Goal: Transaction & Acquisition: Purchase product/service

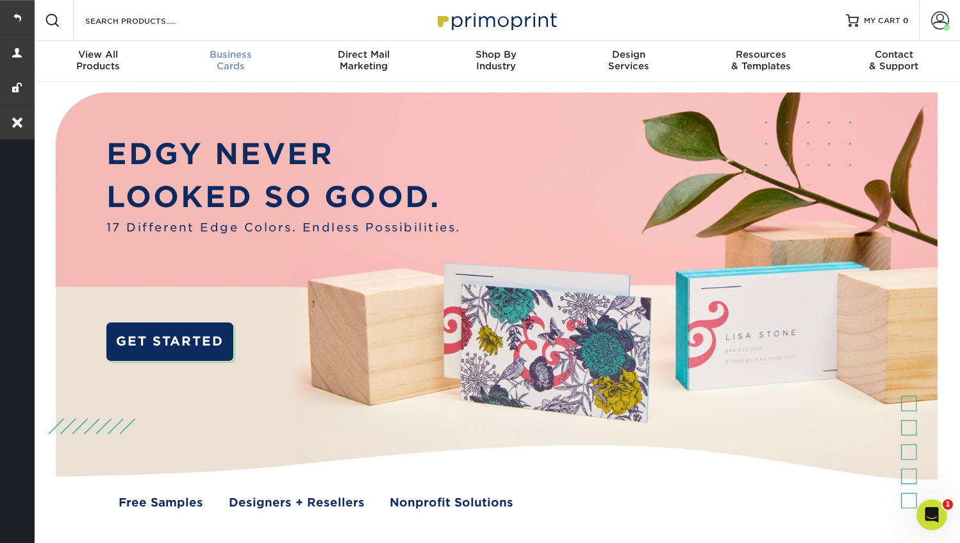
click at [235, 60] on div "Business Cards" at bounding box center [231, 60] width 133 height 23
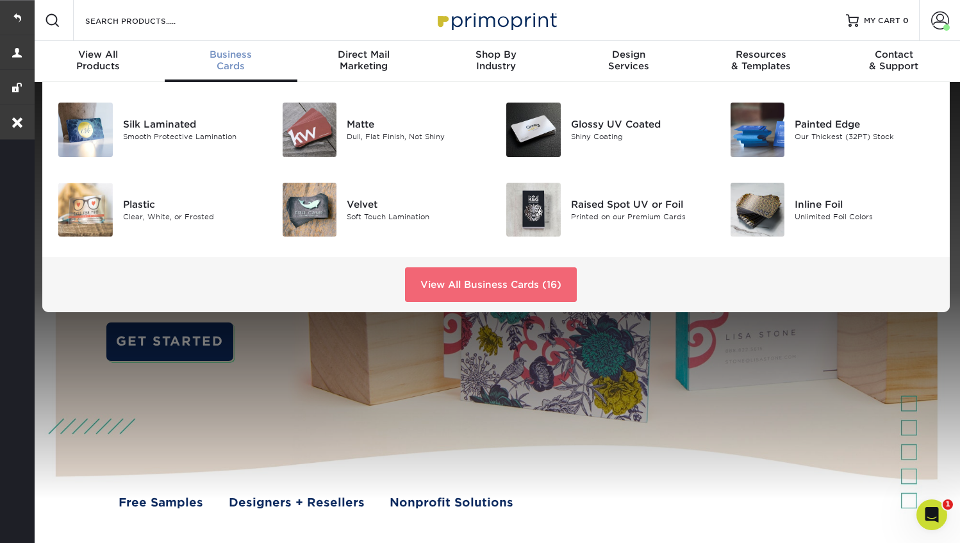
click at [468, 287] on link "View All Business Cards (16)" at bounding box center [491, 284] width 172 height 35
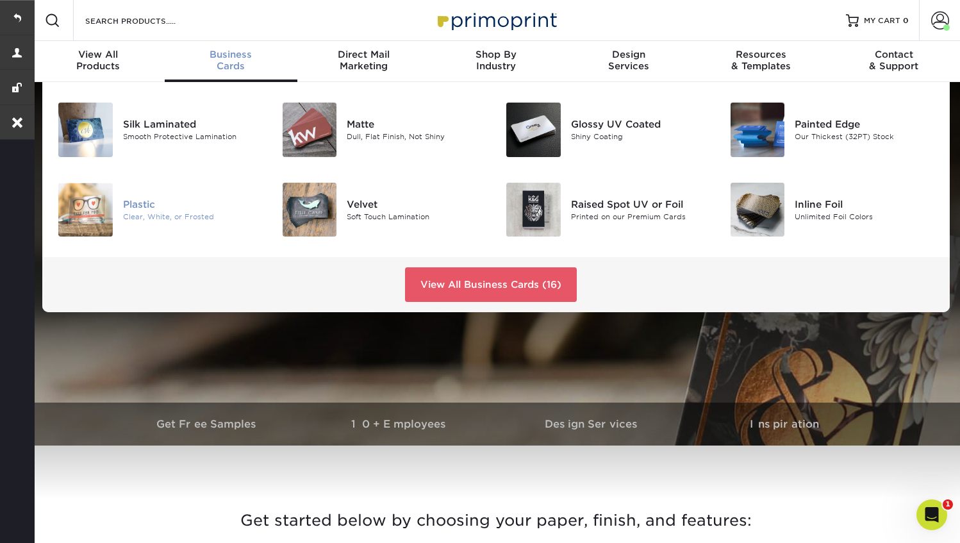
click at [138, 202] on div "Plastic" at bounding box center [193, 204] width 140 height 14
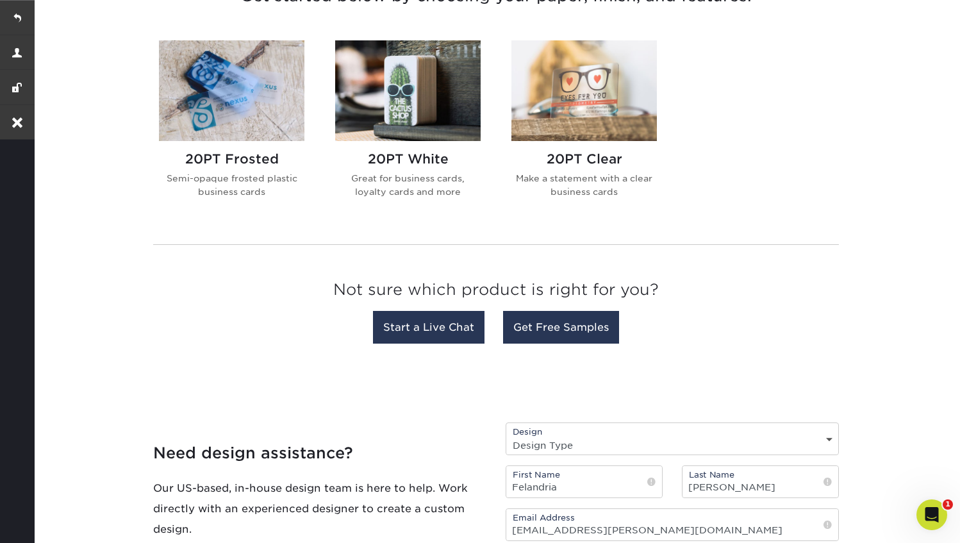
scroll to position [538, 0]
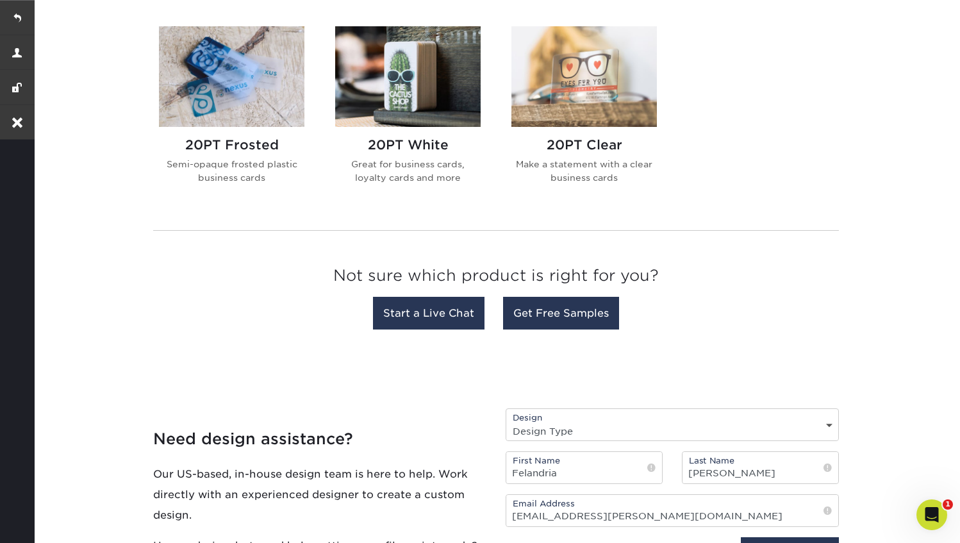
click at [240, 85] on img at bounding box center [231, 76] width 145 height 101
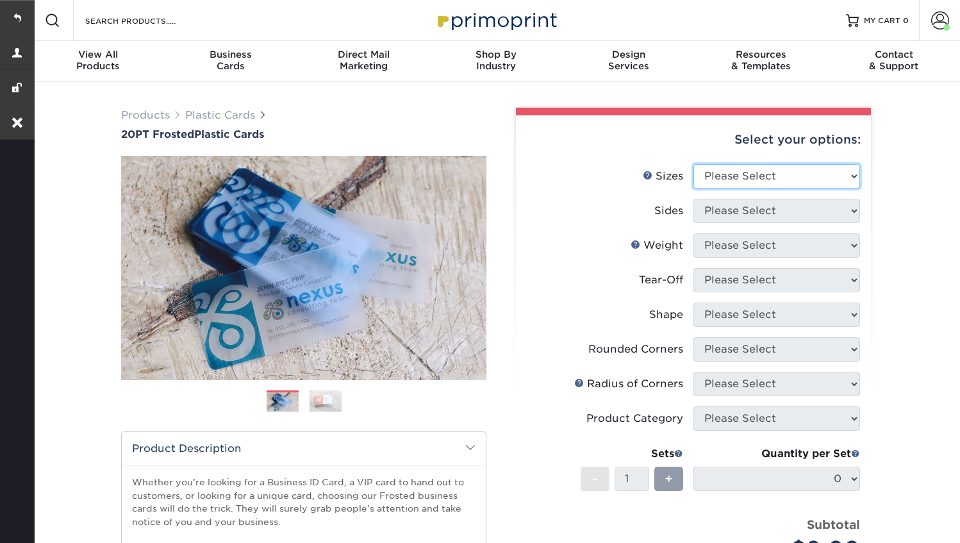
click at [738, 172] on select "Please Select 2" x 3.5" 2" x 8" 2.12" x 3.375" 2.5" x 2.5" 4.25" x 6"" at bounding box center [776, 176] width 167 height 24
select select "2.00x3.50"
click at [693, 164] on select "Please Select 2" x 3.5" 2" x 8" 2.12" x 3.375" 2.5" x 2.5" 4.25" x 6"" at bounding box center [776, 176] width 167 height 24
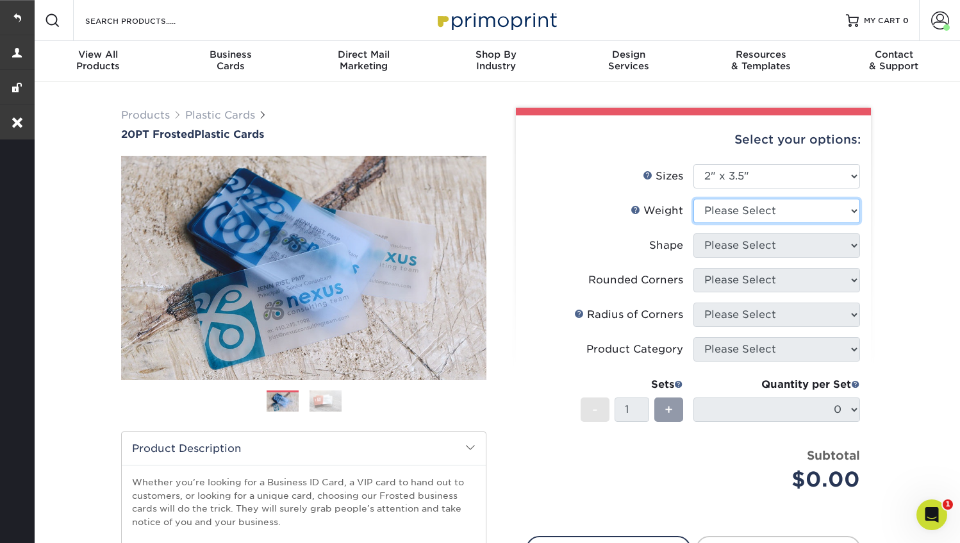
click at [727, 215] on select "Please Select 20PT Frosted Plastic 20PT Frosted Plastic" at bounding box center [776, 211] width 167 height 24
select select "20PT Frosted Plastic"
click at [693, 199] on select "Please Select 20PT Frosted Plastic 20PT Frosted Plastic" at bounding box center [776, 211] width 167 height 24
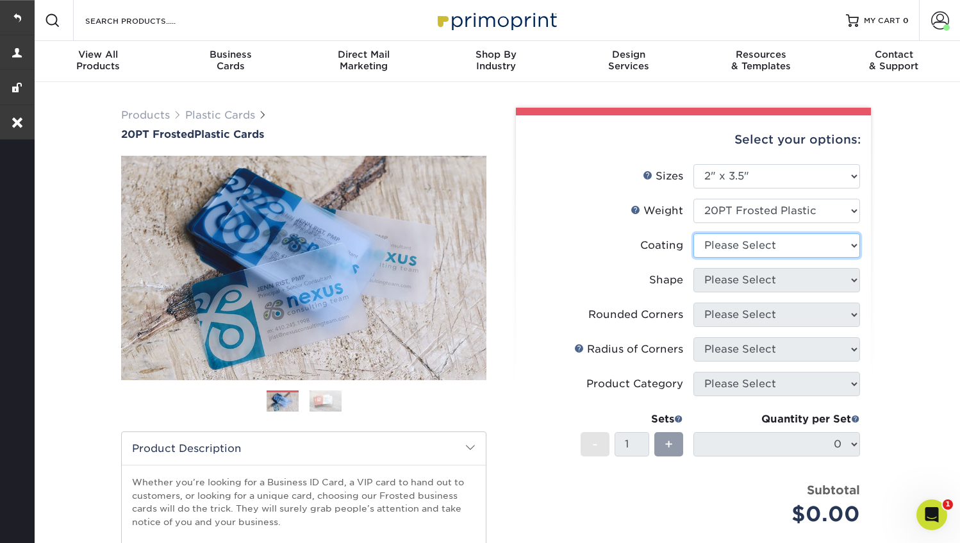
click at [723, 245] on select at bounding box center [776, 245] width 167 height 24
select select "3e7618de-abca-4bda-9f97-8b9129e913d8"
click at [693, 233] on select at bounding box center [776, 245] width 167 height 24
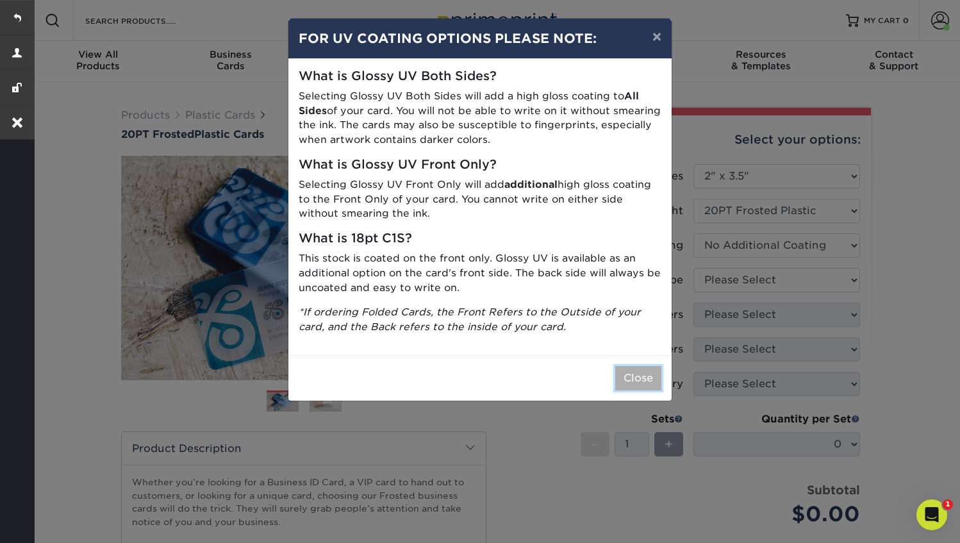
click at [639, 376] on button "Close" at bounding box center [638, 378] width 46 height 24
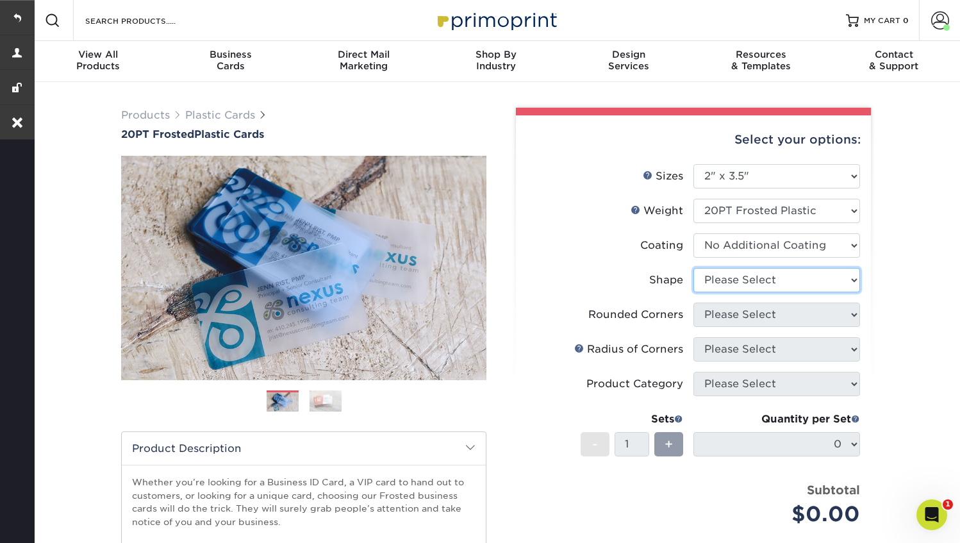
click at [751, 275] on select "Please Select Oval Standard" at bounding box center [776, 280] width 167 height 24
select select "standard"
click at [693, 268] on select "Please Select Oval Standard" at bounding box center [776, 280] width 167 height 24
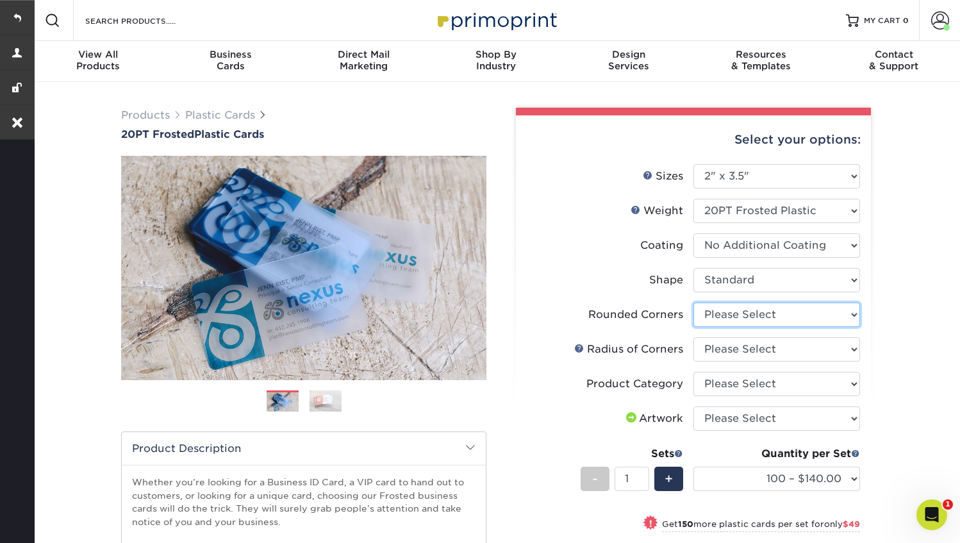
click at [745, 317] on select "Please Select Yes - Round 4 Corners" at bounding box center [776, 314] width 167 height 24
select select "7672df9e-0e0a-464d-8e1f-920c575e4da3"
click at [693, 302] on select "Please Select Yes - Round 4 Corners" at bounding box center [776, 314] width 167 height 24
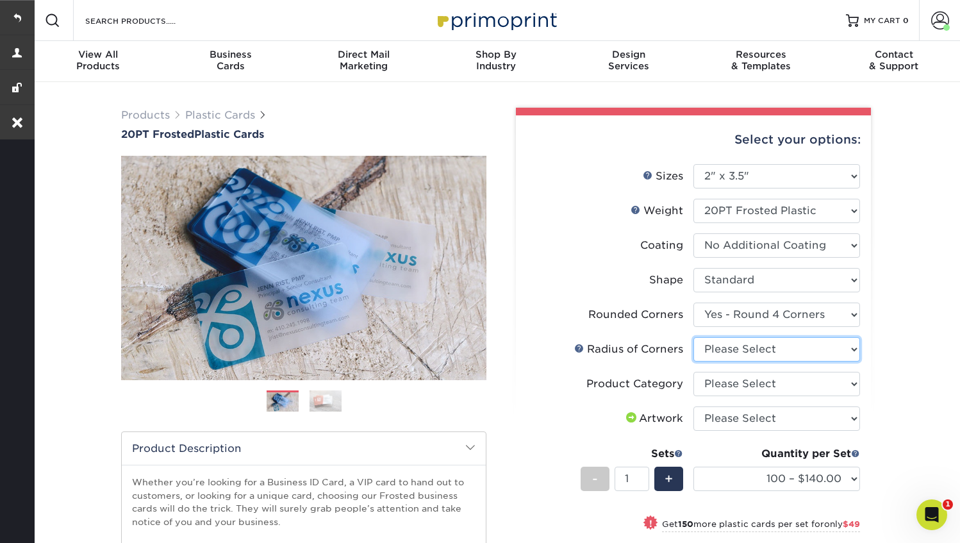
click at [743, 350] on select "Please Select Rounded 1/8" Rounded 1/4"" at bounding box center [776, 349] width 167 height 24
select select "589680c7-ee9a-431b-9d12-d7aeb1386a97"
click at [693, 337] on select "Please Select Rounded 1/8" Rounded 1/4"" at bounding box center [776, 349] width 167 height 24
click at [739, 382] on select "Please Select Business Cards" at bounding box center [776, 384] width 167 height 24
select select "3b5148f1-0588-4f88-a218-97bcfdce65c1"
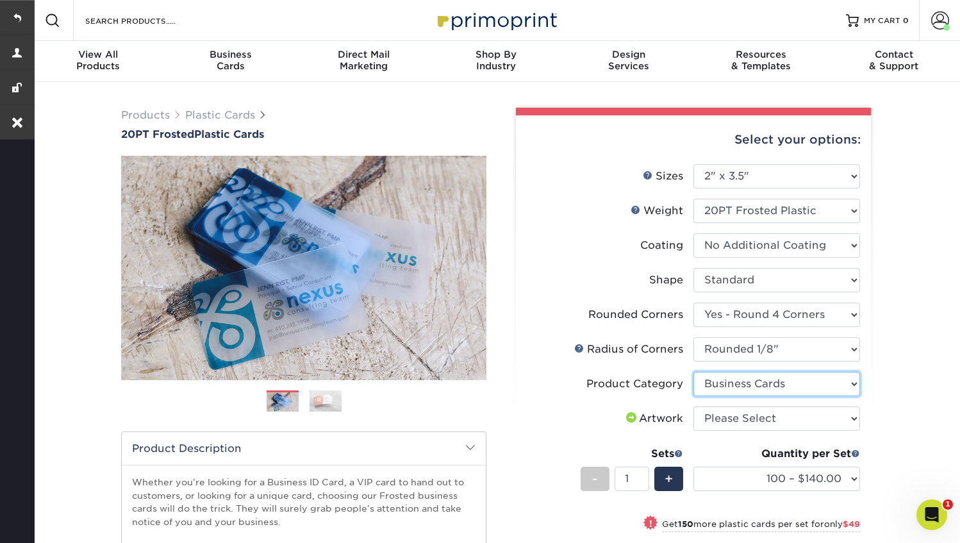
click at [693, 372] on select "Please Select Business Cards" at bounding box center [776, 384] width 167 height 24
click at [738, 417] on select "Please Select I will upload files I need a design - $100" at bounding box center [776, 418] width 167 height 24
select select "upload"
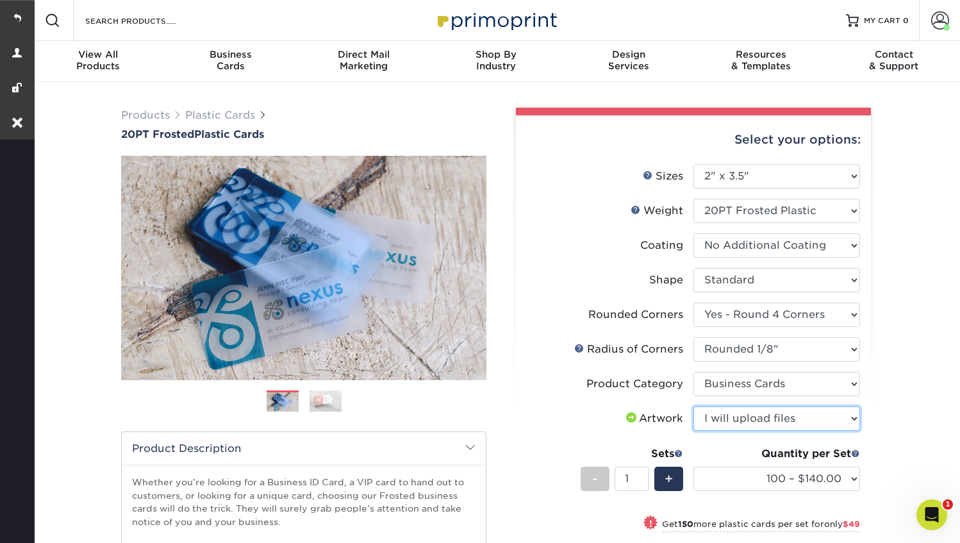
click at [693, 406] on select "Please Select I will upload files I need a design - $100" at bounding box center [776, 418] width 167 height 24
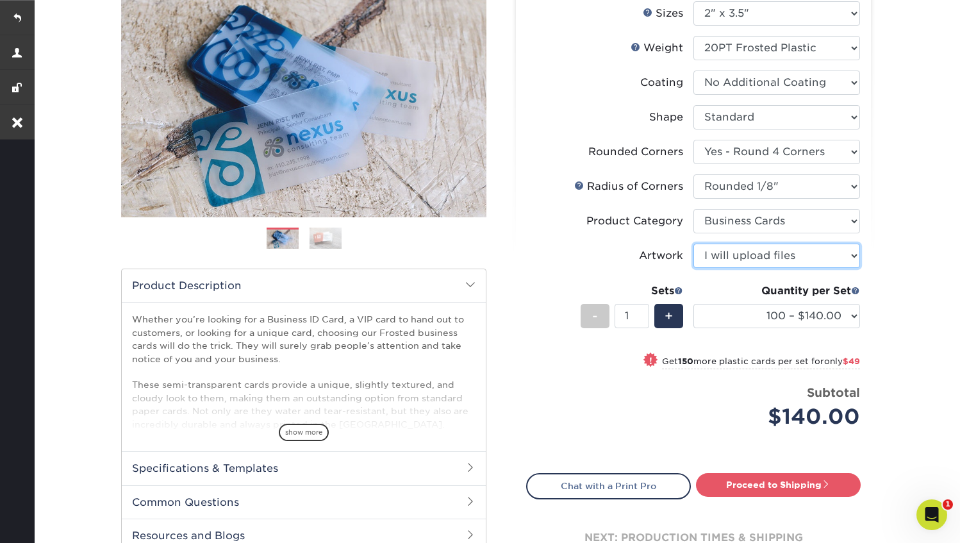
scroll to position [204, 0]
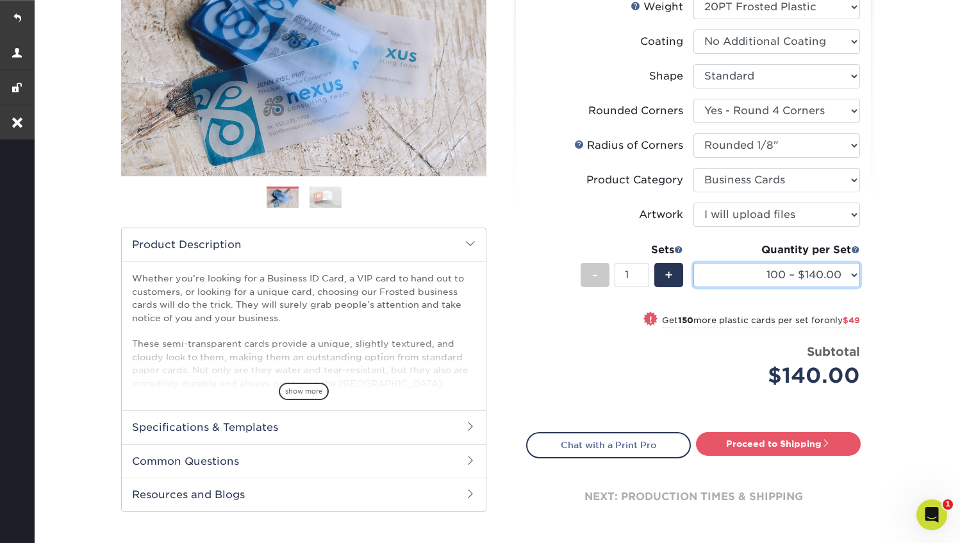
click at [791, 264] on select "100 – $140.00 250 – $189.00 500 – $243.00 1000 – $272.00 2500 – $657.00 5000 – …" at bounding box center [776, 275] width 167 height 24
click at [693, 263] on select "100 – $140.00 250 – $189.00 500 – $243.00 1000 – $272.00 2500 – $657.00 5000 – …" at bounding box center [776, 275] width 167 height 24
click at [764, 446] on link "Proceed to Shipping" at bounding box center [778, 443] width 165 height 23
type input "Set 1"
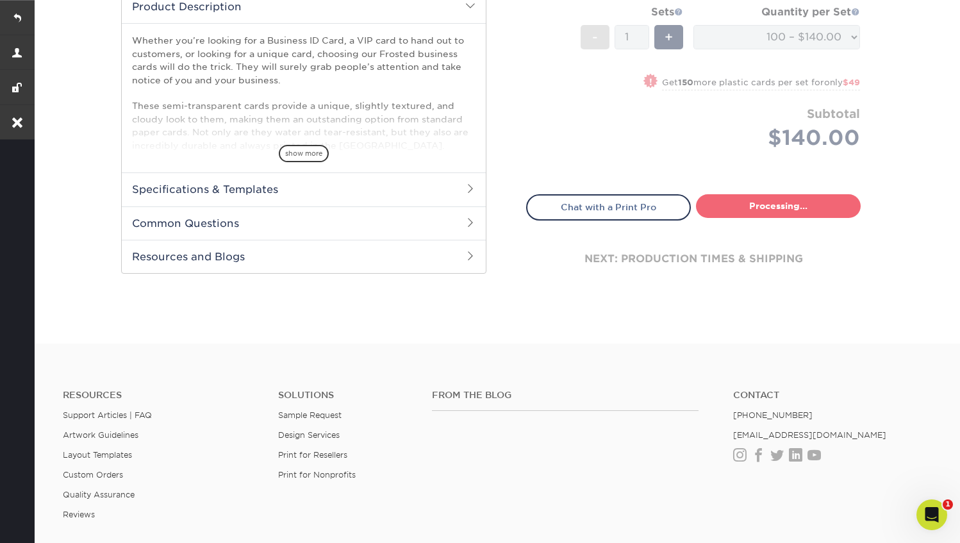
select select "33ecd844-1b4a-4421-847f-419dcfdd6629"
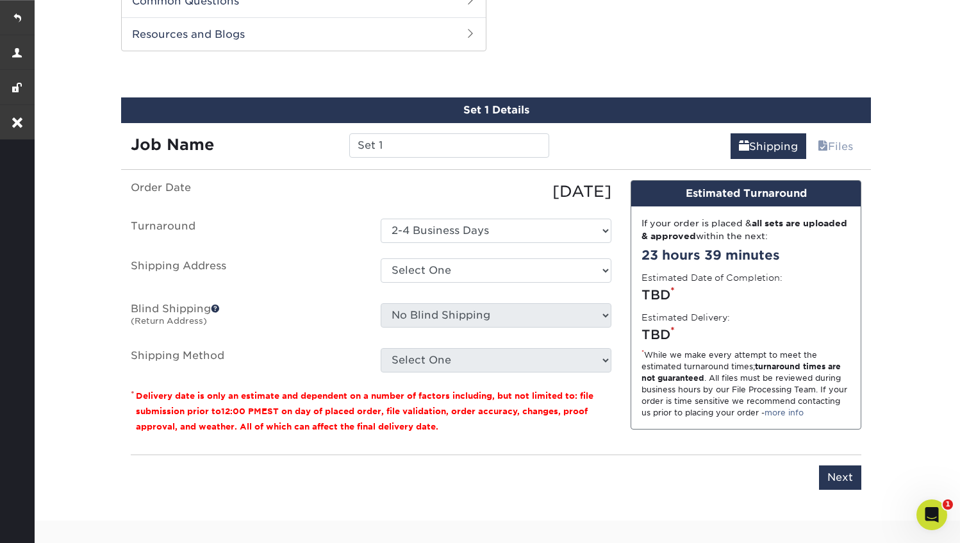
scroll to position [670, 0]
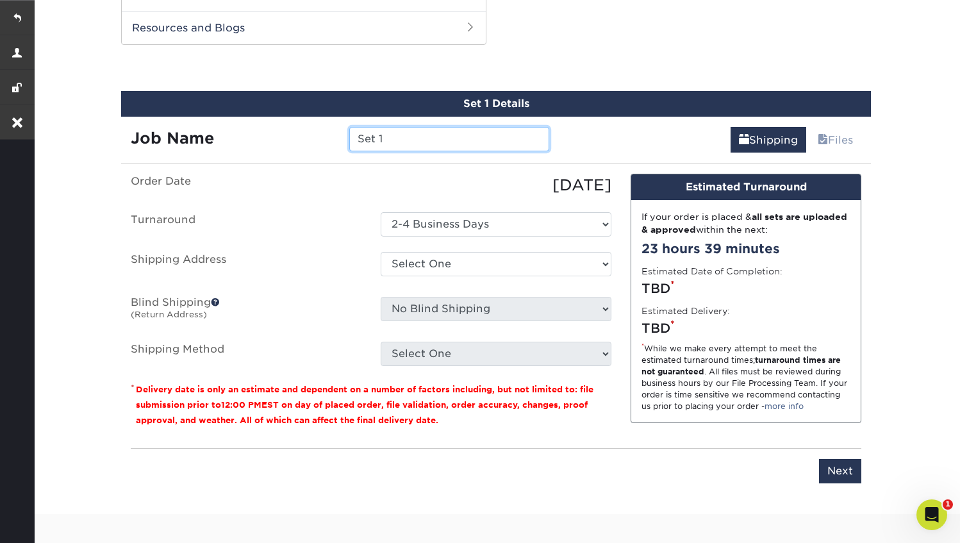
click at [384, 145] on input "Set 1" at bounding box center [448, 139] width 199 height 24
click at [388, 142] on input "Set 1" at bounding box center [448, 139] width 199 height 24
type input "[PERSON_NAME]"
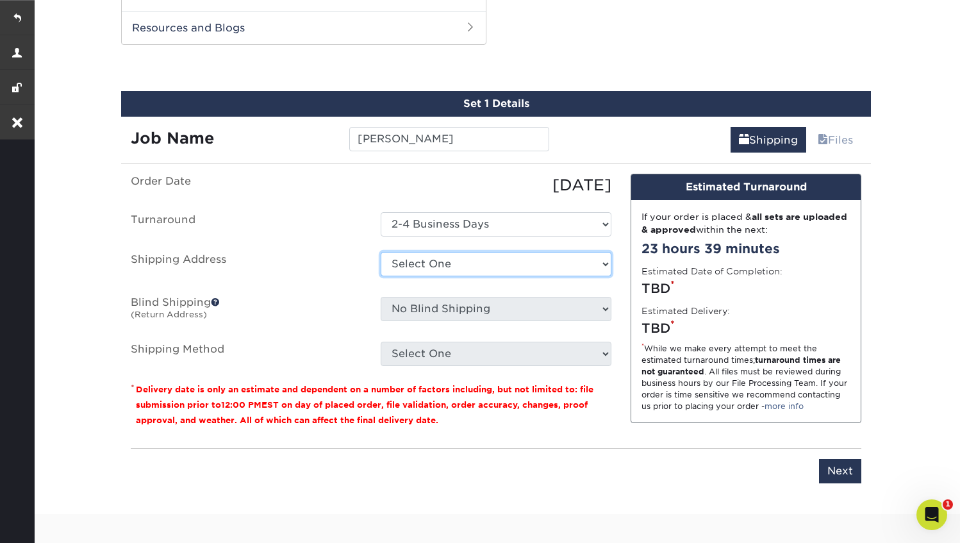
click at [436, 258] on select "Select One 4907 FITZHUGH AVENUE + Add New Address" at bounding box center [496, 264] width 231 height 24
select select "42852"
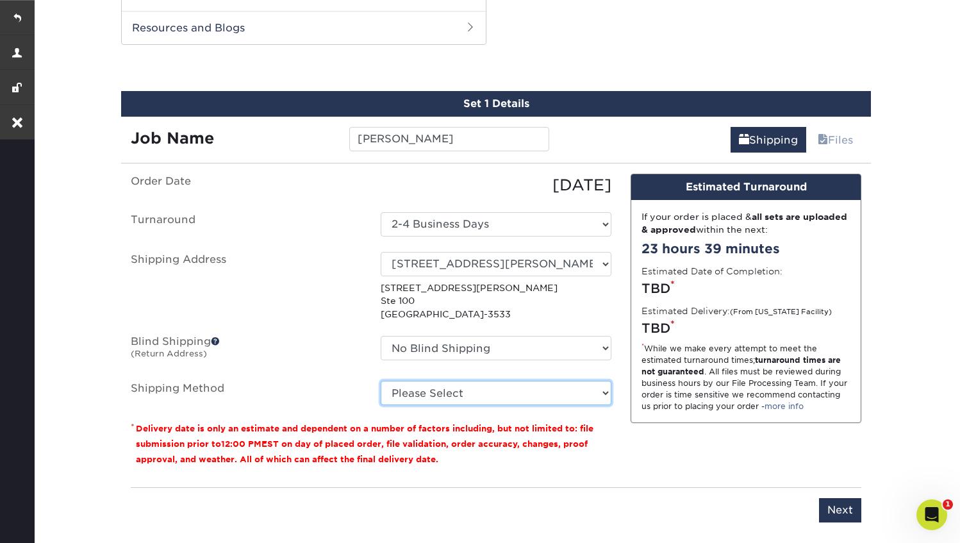
click at [485, 397] on select "Please Select Ground Shipping (+$7.84) 3 Day Shipping Service (+$13.12) 2 Day A…" at bounding box center [496, 393] width 231 height 24
select select "03"
click at [381, 381] on select "Please Select Ground Shipping (+$7.84) 3 Day Shipping Service (+$13.12) 2 Day A…" at bounding box center [496, 393] width 231 height 24
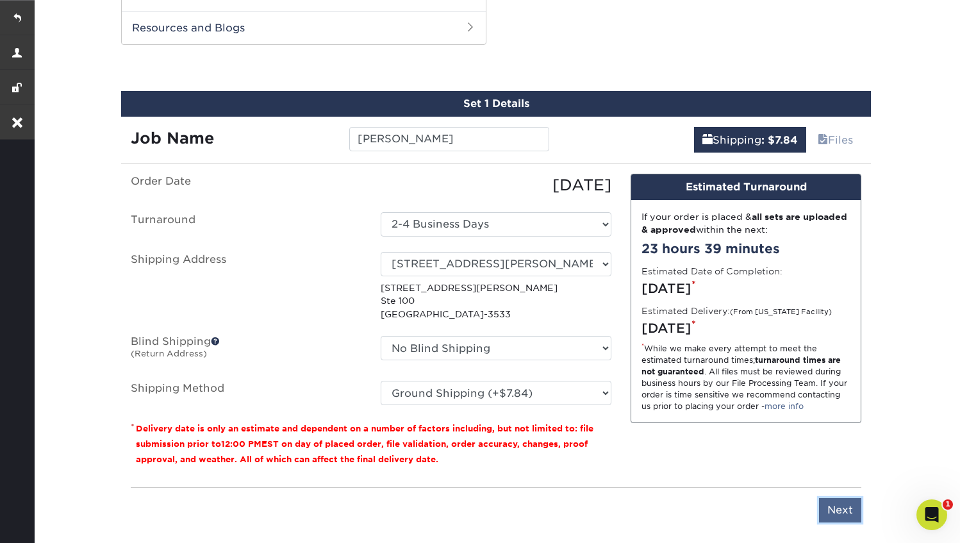
click at [838, 509] on input "Next" at bounding box center [840, 510] width 42 height 24
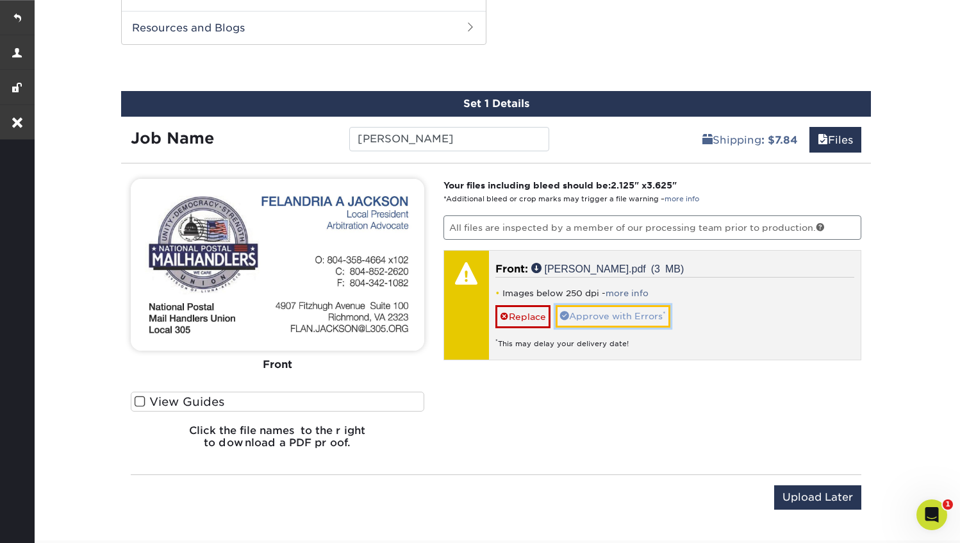
click at [627, 315] on link "Approve with Errors *" at bounding box center [613, 316] width 115 height 22
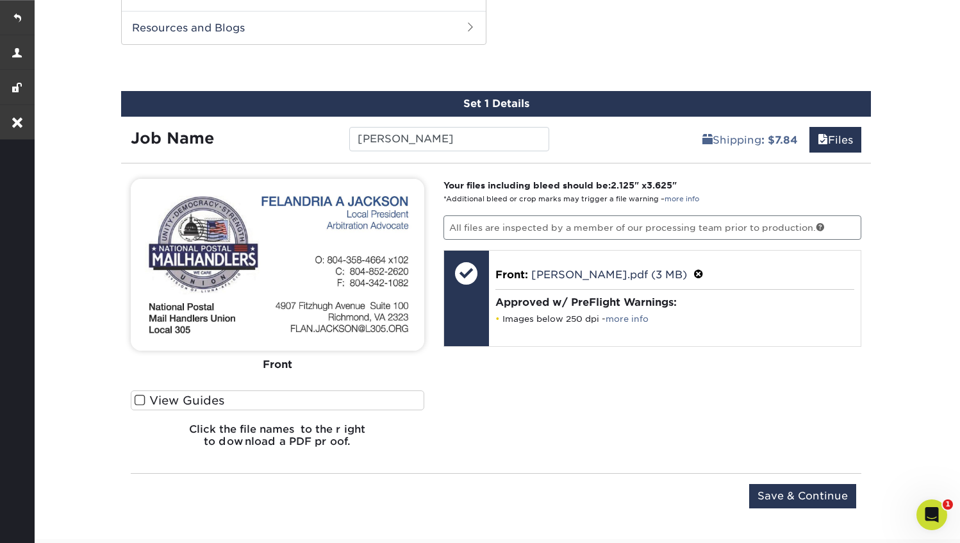
click at [649, 386] on div "Your files including bleed should be: 2.125 " x 3.625 " *Additional bleed or cr…" at bounding box center [653, 318] width 438 height 279
click at [793, 489] on input "Save & Continue" at bounding box center [802, 496] width 107 height 24
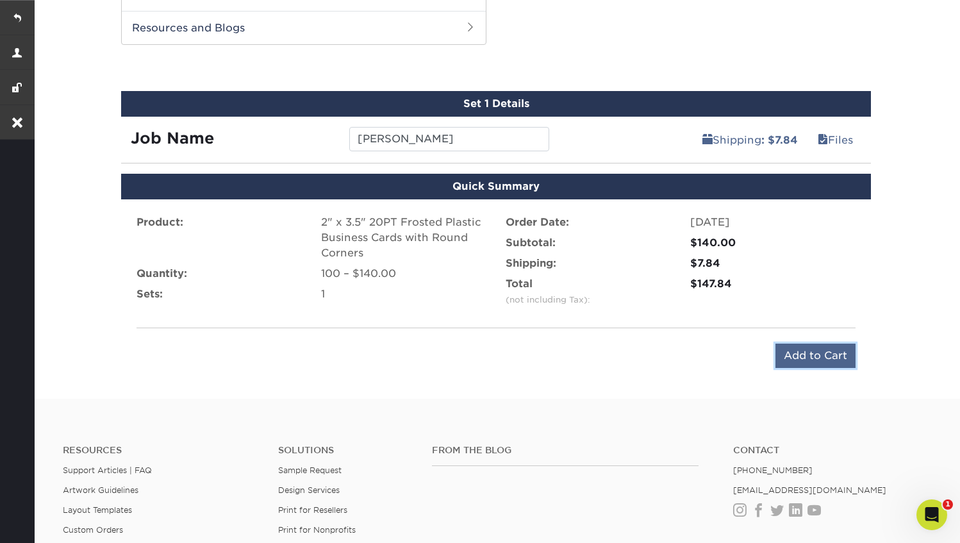
click at [804, 350] on input "Add to Cart" at bounding box center [815, 355] width 80 height 24
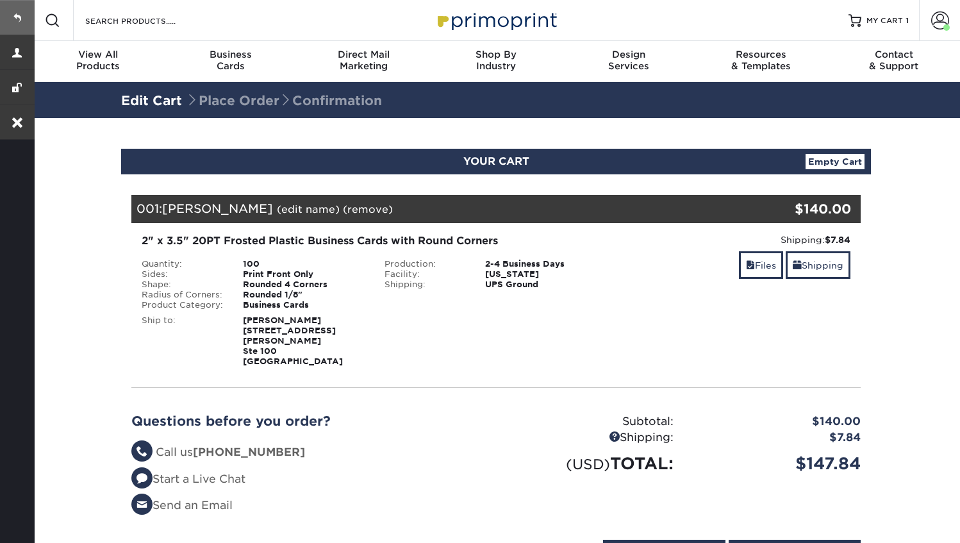
click at [24, 13] on link at bounding box center [17, 17] width 35 height 35
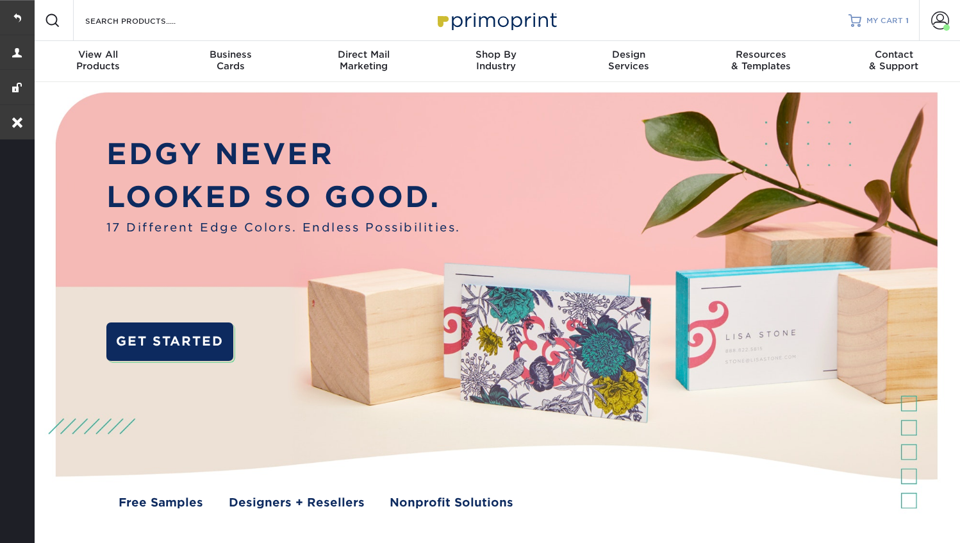
click at [878, 20] on span "MY CART" at bounding box center [884, 20] width 37 height 11
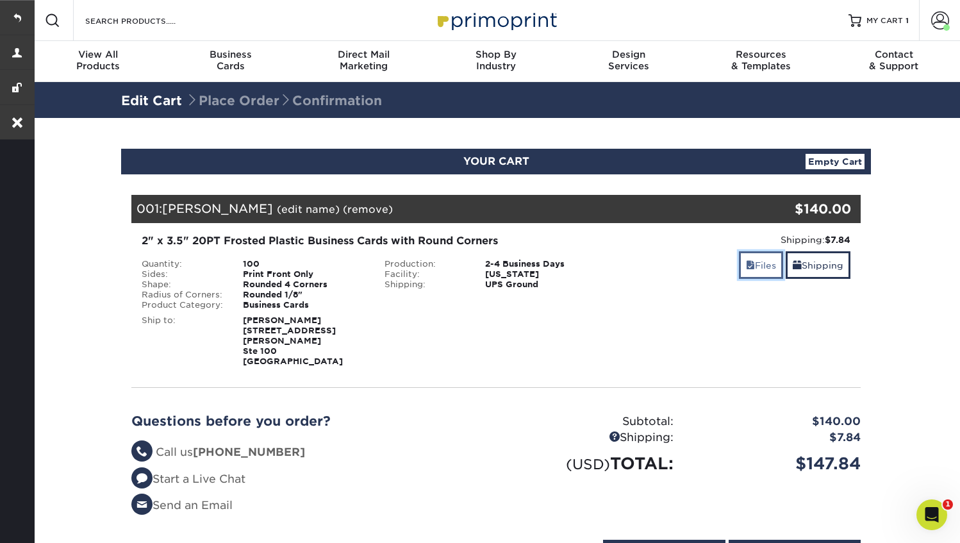
click at [754, 270] on link "Files" at bounding box center [761, 265] width 44 height 28
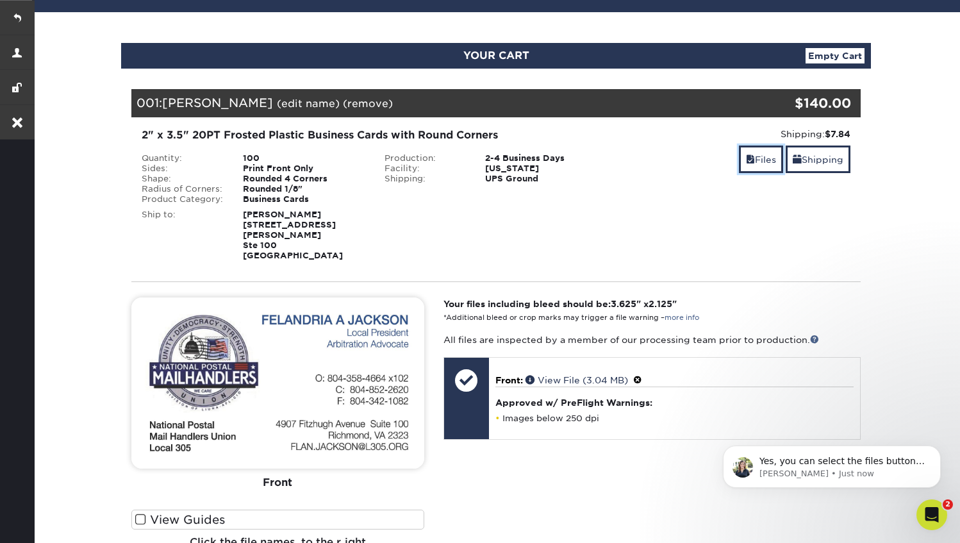
scroll to position [122, 0]
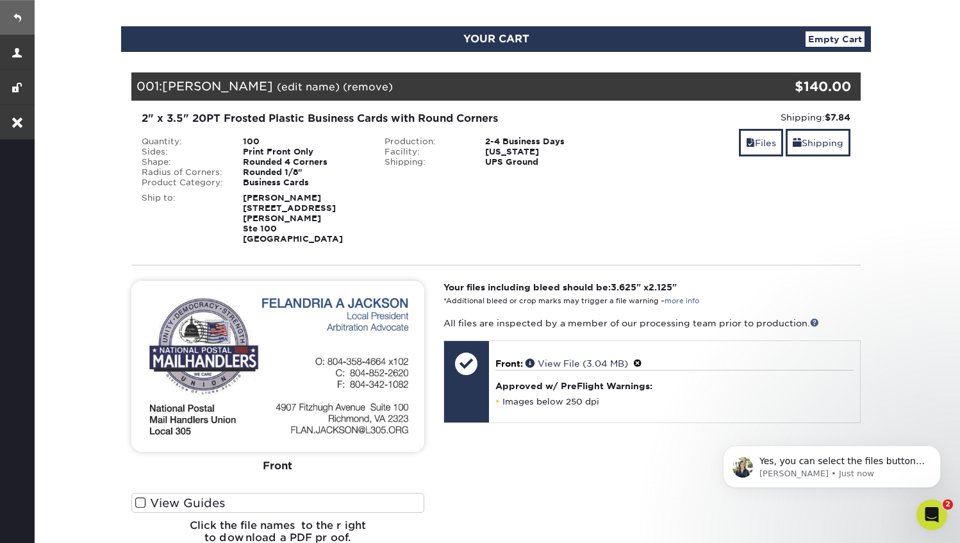
click at [17, 16] on link at bounding box center [17, 17] width 35 height 35
